Goal: Information Seeking & Learning: Learn about a topic

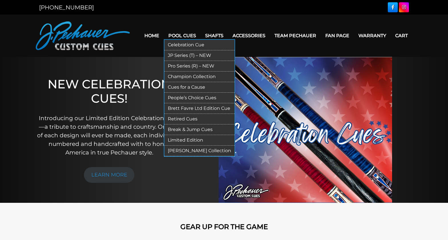
click at [192, 136] on link "Limited Edition" at bounding box center [199, 140] width 70 height 11
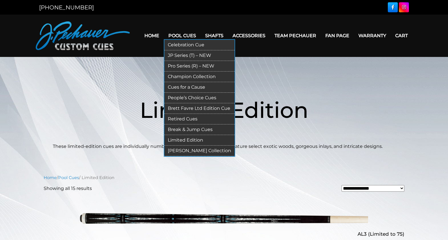
click at [188, 86] on link "Cues for a Cause" at bounding box center [199, 87] width 70 height 11
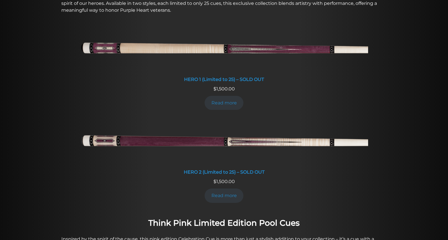
scroll to position [256, 0]
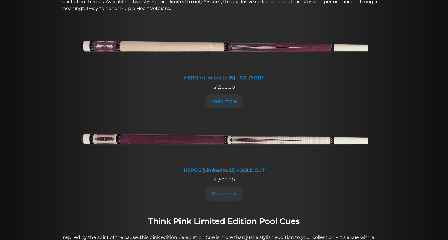
click at [212, 76] on div "HERO 1 (Limited to 25) – SOLD OUT" at bounding box center [224, 77] width 288 height 5
click at [219, 140] on img at bounding box center [224, 140] width 288 height 48
click at [238, 169] on div "HERO 2 (Limited to 25) – SOLD OUT" at bounding box center [224, 169] width 288 height 5
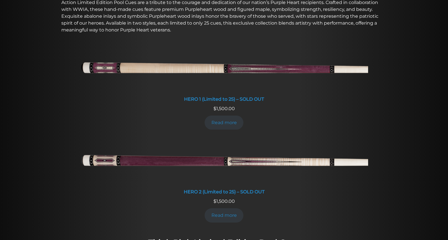
scroll to position [233, 0]
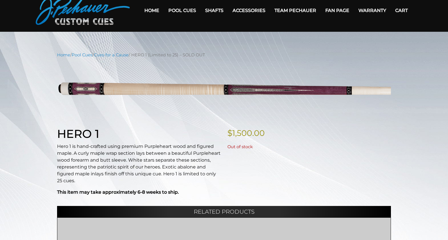
scroll to position [3, 0]
